Goal: Obtain resource: Obtain resource

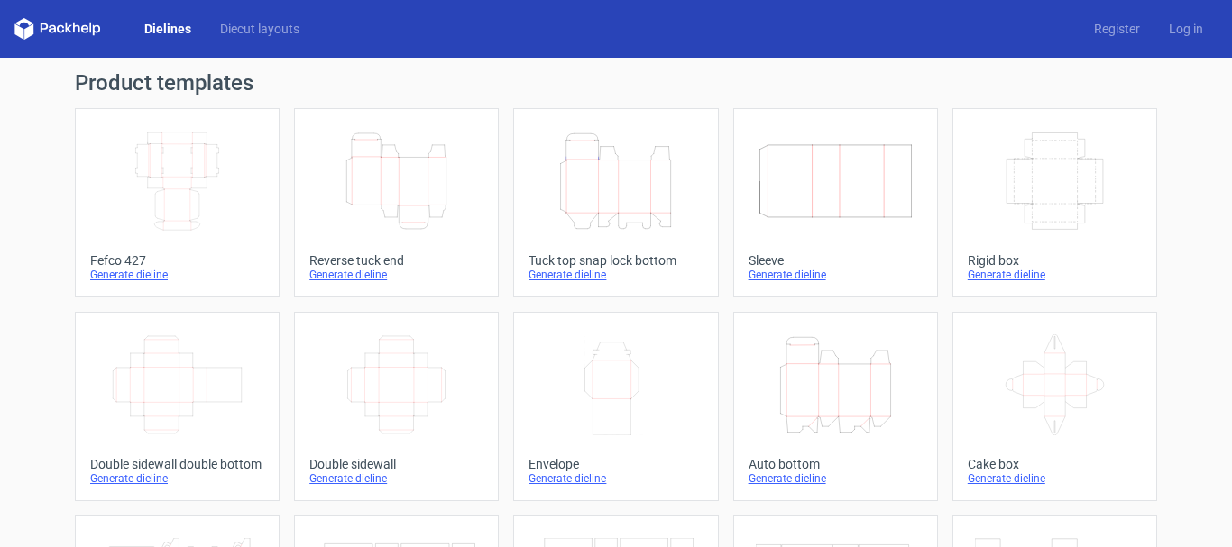
click at [566, 273] on div "Generate dieline" at bounding box center [615, 275] width 174 height 14
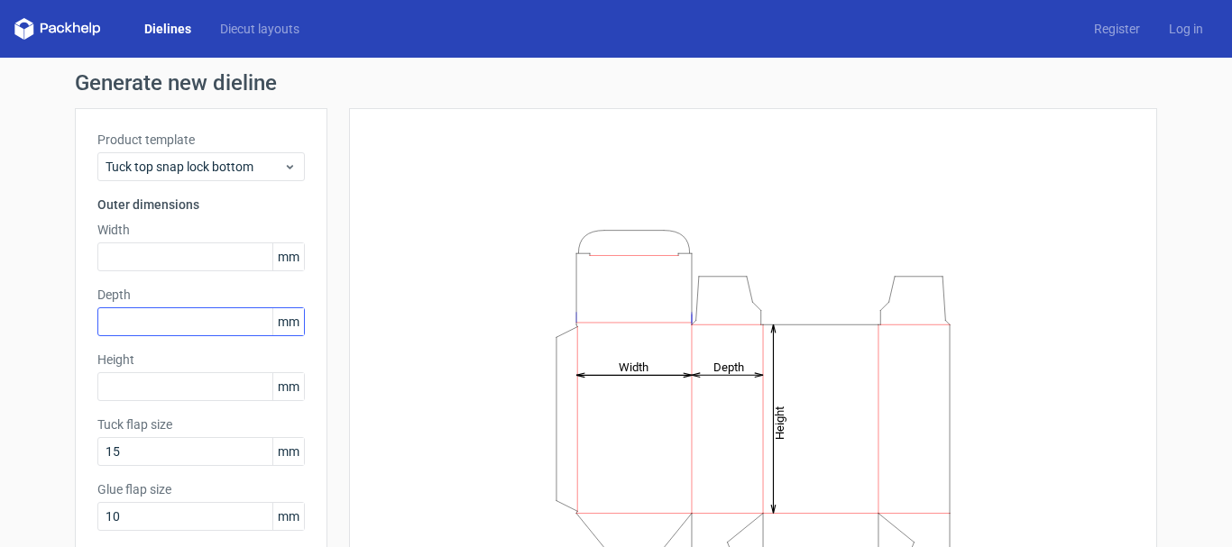
scroll to position [90, 0]
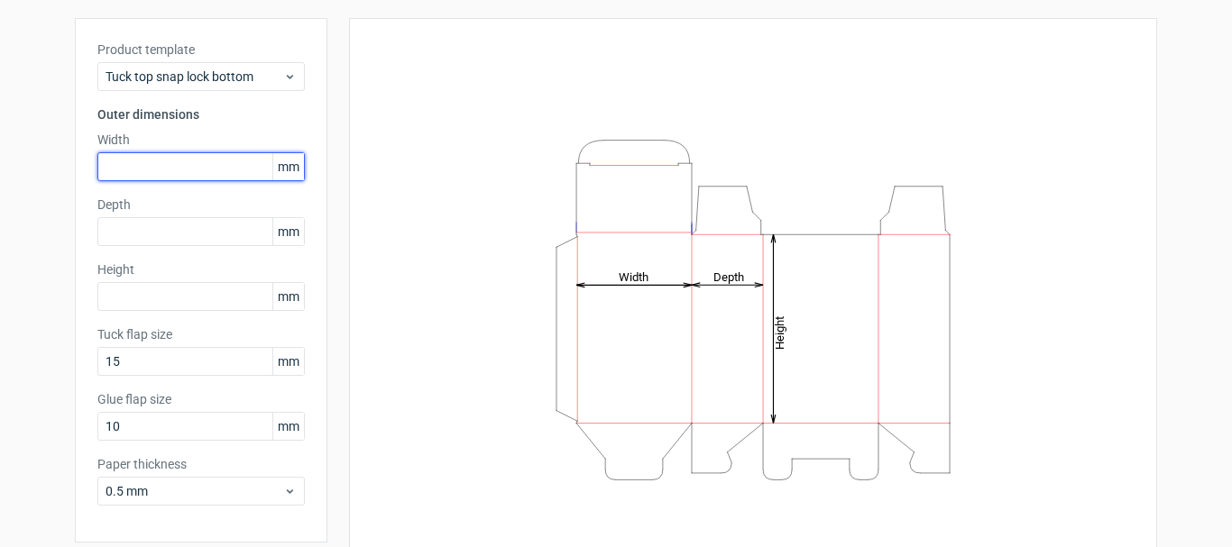
click at [199, 162] on input "text" at bounding box center [200, 166] width 207 height 29
click at [115, 169] on input "text" at bounding box center [200, 166] width 207 height 29
paste input "2286"
click at [127, 160] on input "2286" at bounding box center [200, 166] width 207 height 29
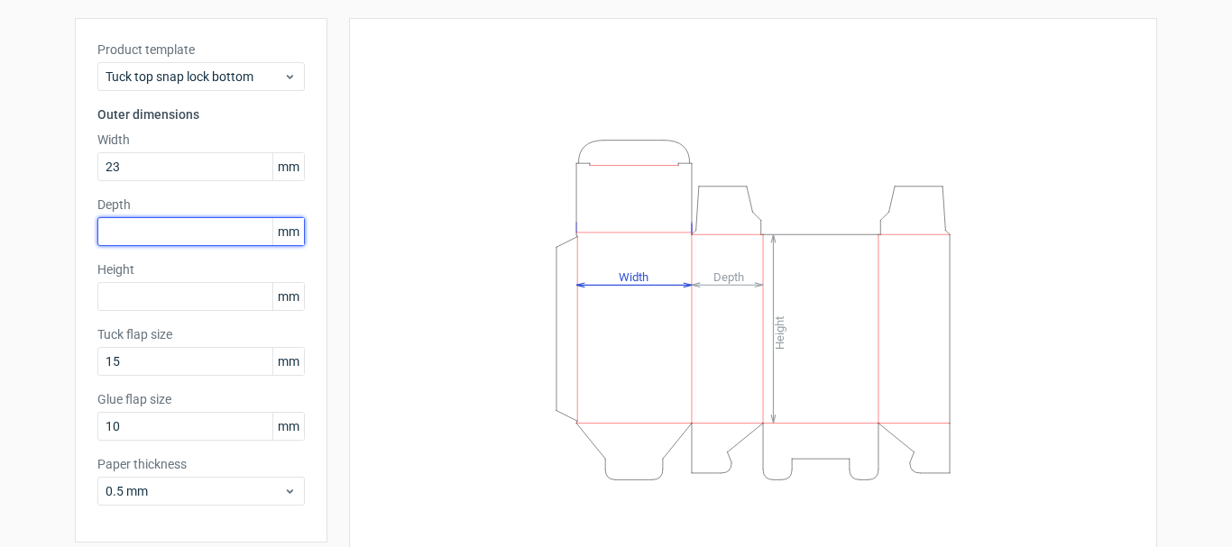
click at [121, 230] on div "Depth mm" at bounding box center [200, 221] width 207 height 50
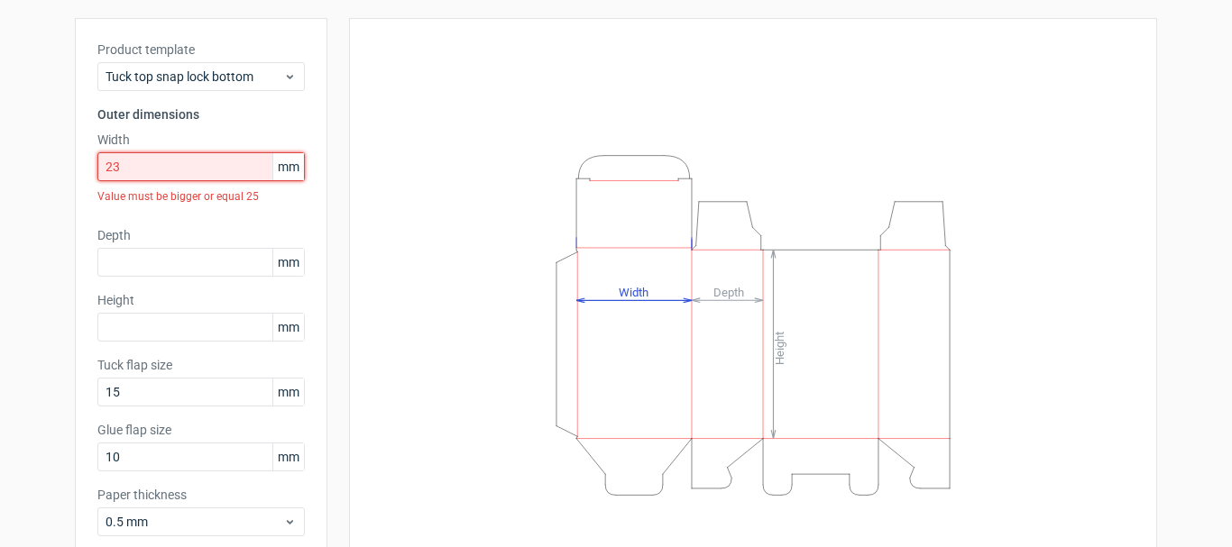
click at [142, 171] on input "23" at bounding box center [200, 166] width 207 height 29
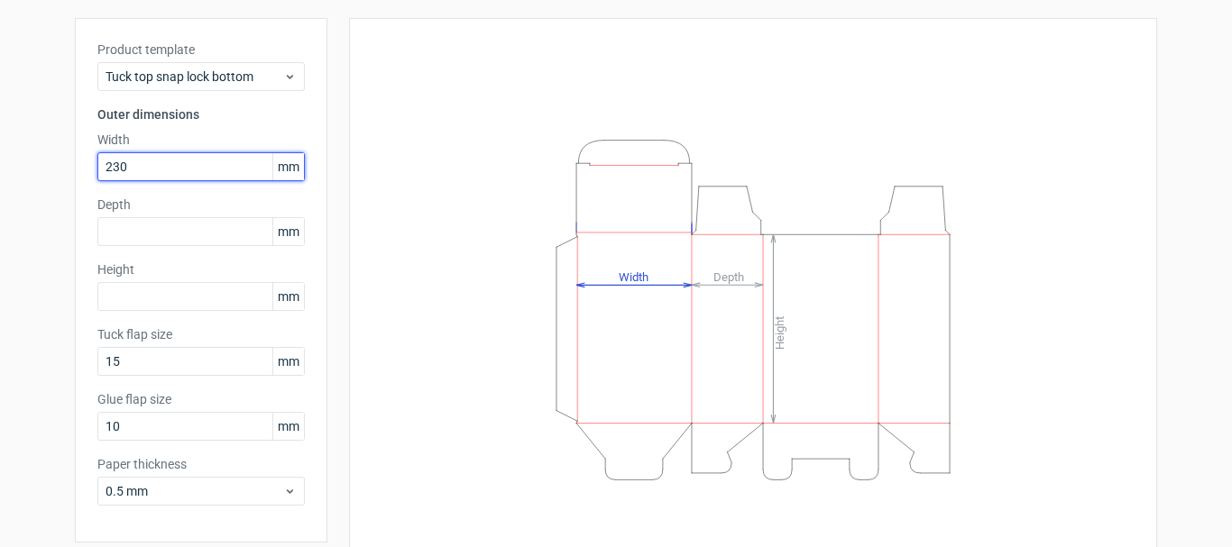
type input "230"
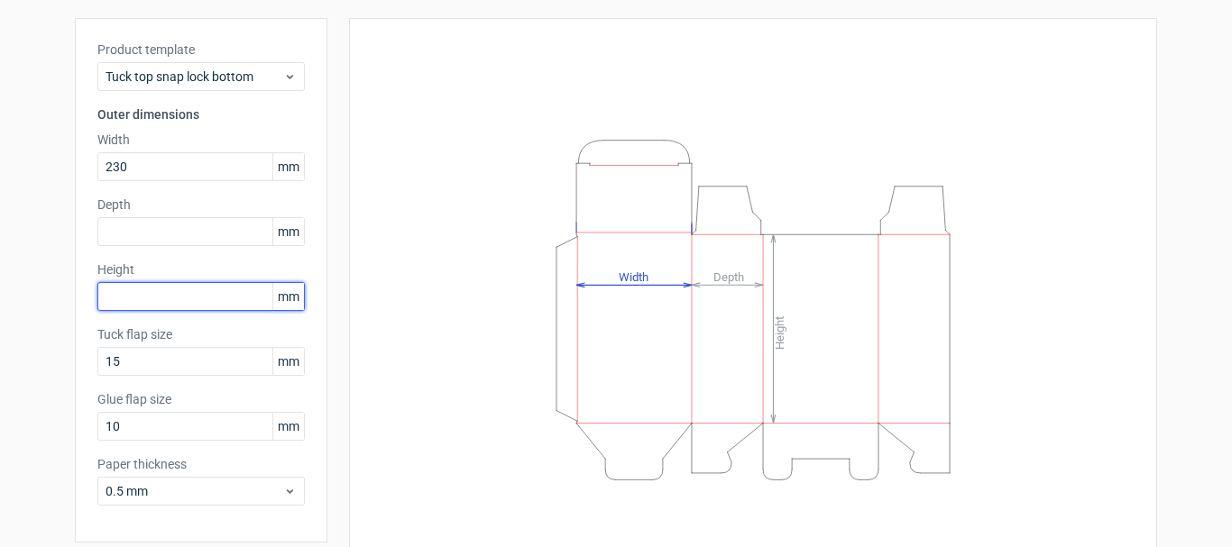
click at [130, 307] on input "text" at bounding box center [200, 296] width 207 height 29
type input "51"
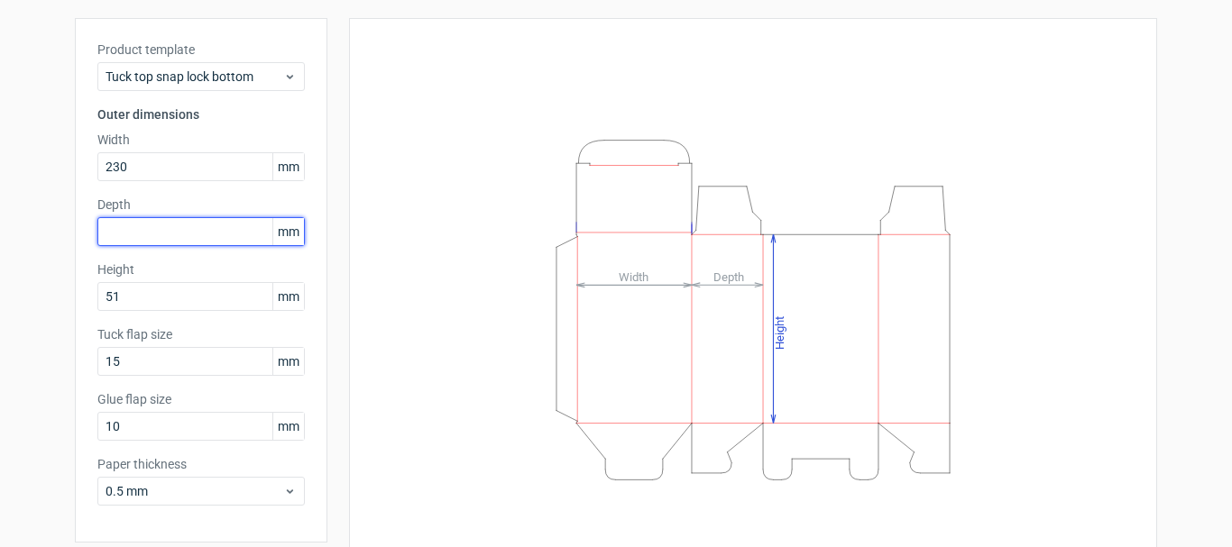
click at [133, 230] on input "text" at bounding box center [200, 231] width 207 height 29
type input "229"
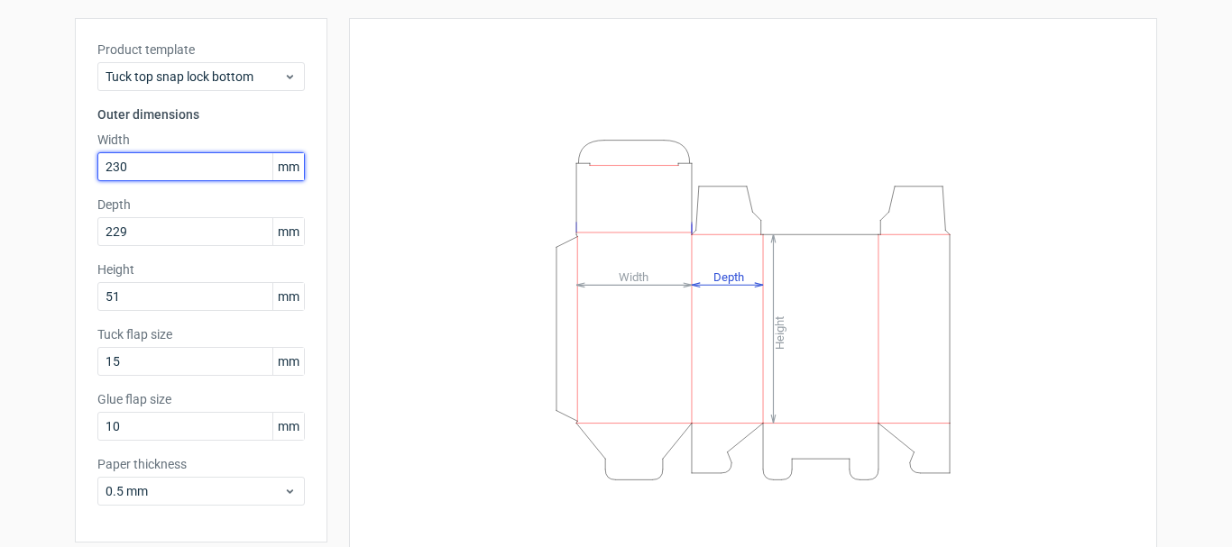
click at [122, 162] on input "230" at bounding box center [200, 166] width 207 height 29
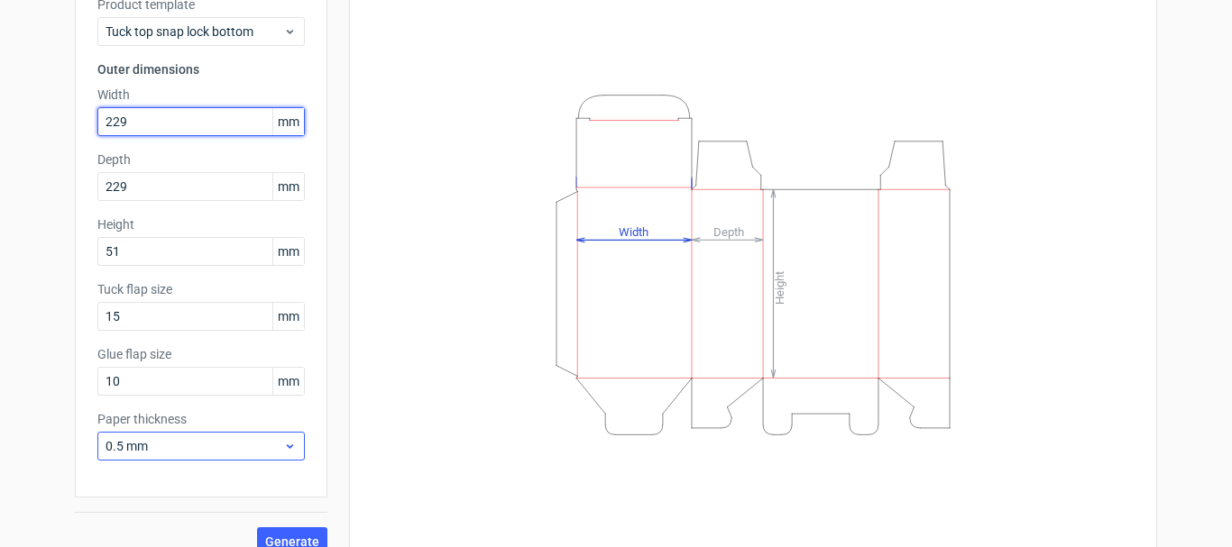
scroll to position [159, 0]
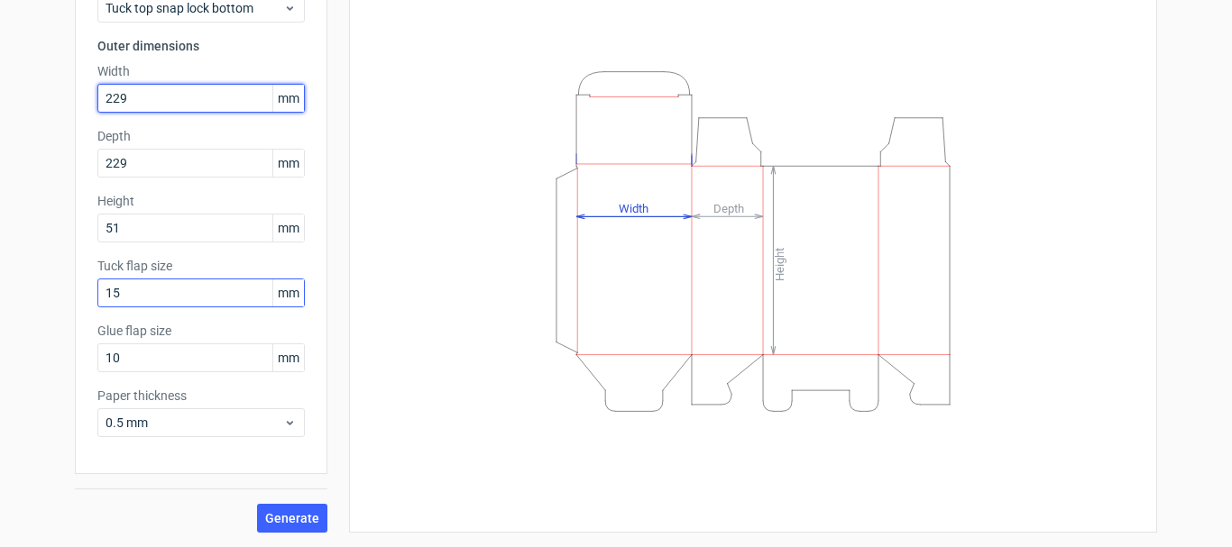
type input "229"
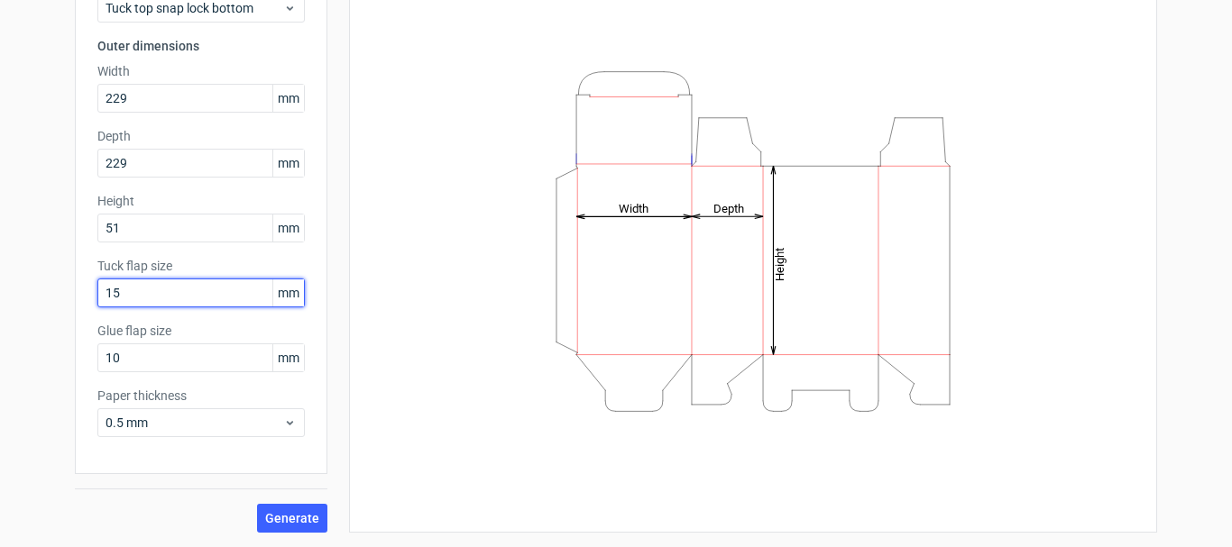
drag, startPoint x: 106, startPoint y: 296, endPoint x: 94, endPoint y: 298, distance: 12.8
click at [97, 298] on input "15" at bounding box center [200, 293] width 207 height 29
type input "20"
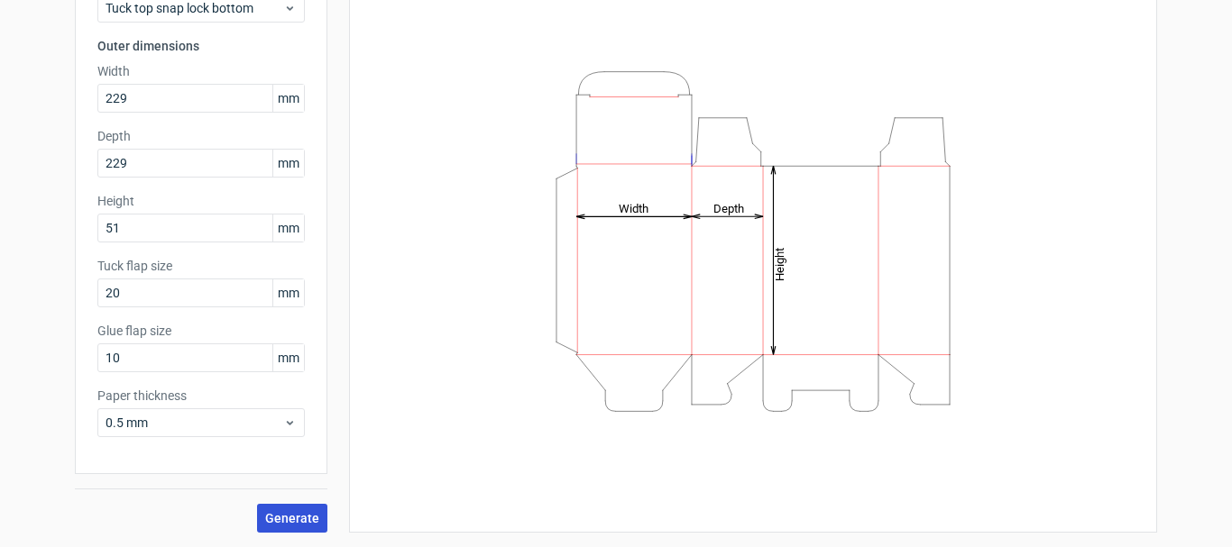
click at [300, 521] on span "Generate" at bounding box center [292, 518] width 54 height 13
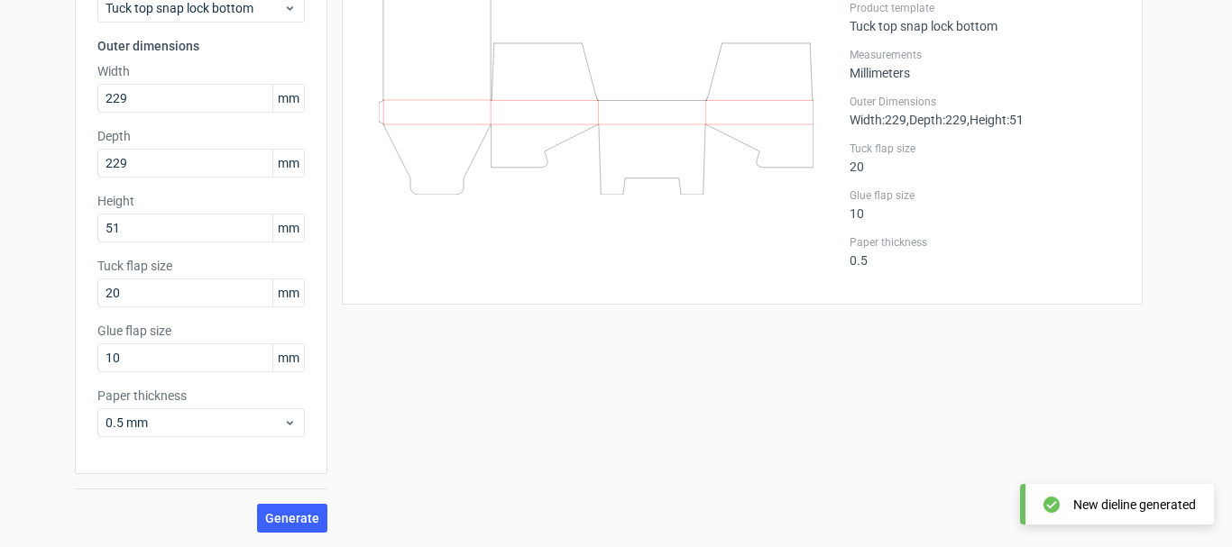
scroll to position [69, 0]
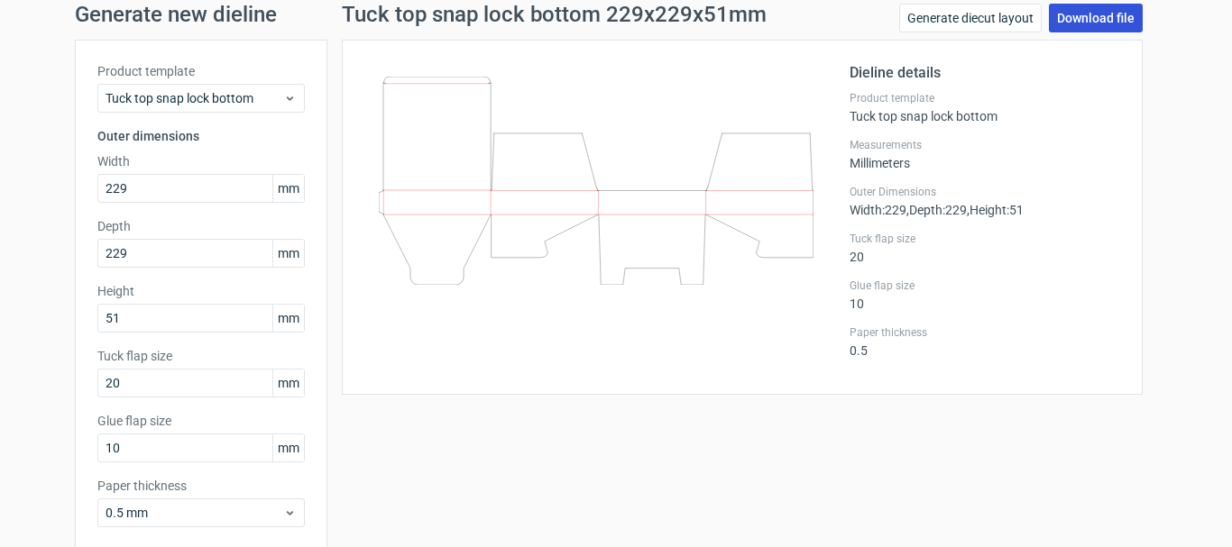
click at [1114, 10] on link "Download file" at bounding box center [1096, 18] width 94 height 29
